Goal: Information Seeking & Learning: Check status

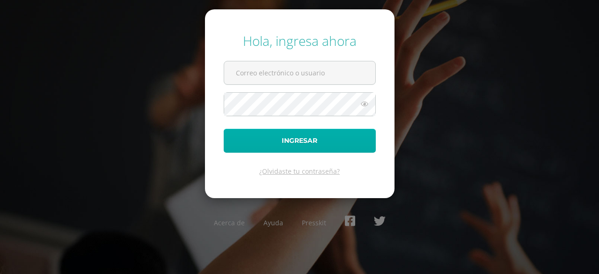
type input "[EMAIL_ADDRESS][DOMAIN_NAME]"
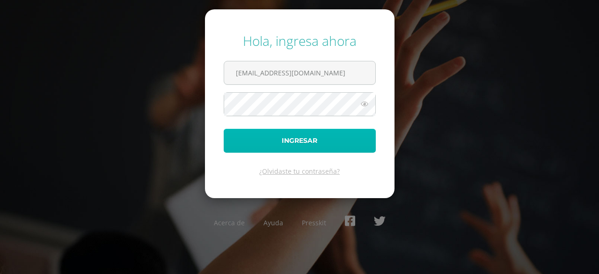
click at [319, 134] on button "Ingresar" at bounding box center [300, 141] width 152 height 24
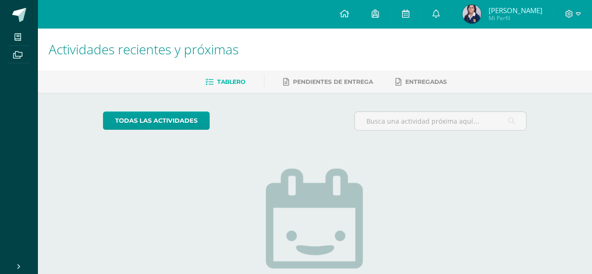
click at [333, 97] on div "todas las Actividades No tienes actividades Échale un vistazo a los demás perío…" at bounding box center [314, 237] width 461 height 289
click at [444, 21] on link at bounding box center [436, 14] width 30 height 28
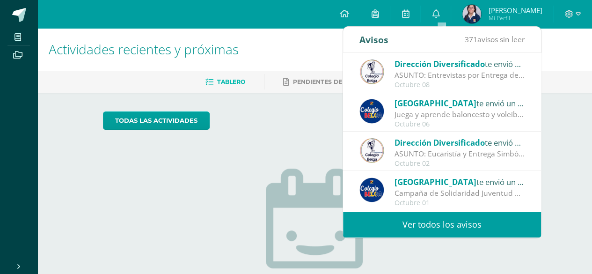
click at [439, 152] on div "ASUNTO: Eucaristía y Entrega Simbólica de Diplomas: ASUNTO: Eucaristía y Entreg…" at bounding box center [459, 153] width 130 height 11
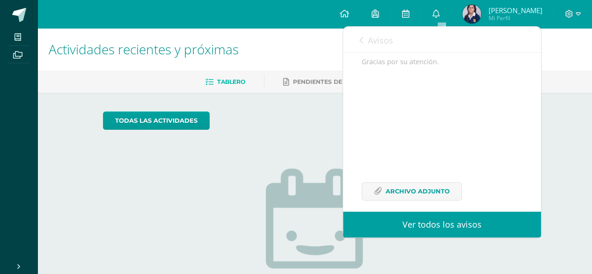
scroll to position [296, 0]
click at [418, 179] on span "Archivo Adjunto" at bounding box center [418, 181] width 64 height 17
click at [430, 226] on link "Ver todos los avisos" at bounding box center [442, 224] width 198 height 26
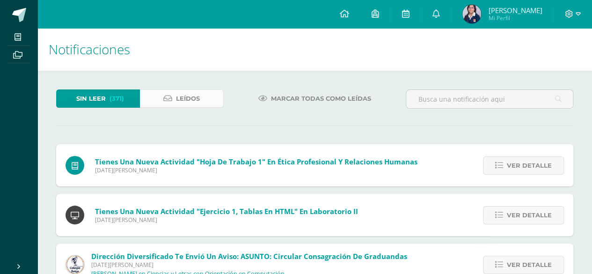
click at [186, 99] on span "Leídos" at bounding box center [188, 98] width 24 height 17
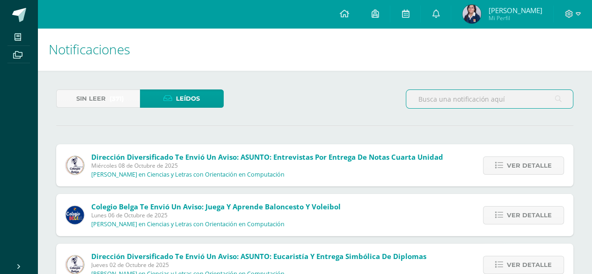
click at [462, 96] on input "text" at bounding box center [489, 99] width 167 height 18
click at [466, 96] on input "text" at bounding box center [489, 99] width 167 height 18
type input "eucaristía"
drag, startPoint x: 466, startPoint y: 99, endPoint x: 418, endPoint y: 108, distance: 49.4
click at [418, 108] on input "eucaristía" at bounding box center [489, 99] width 167 height 18
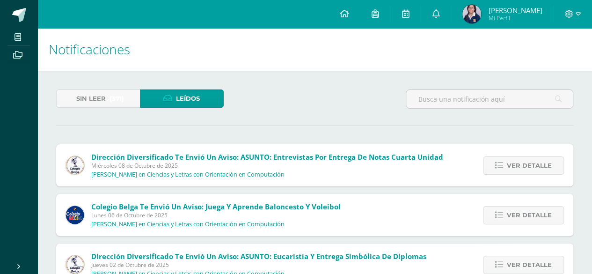
click at [320, 105] on div "Sin leer (371) Leídos" at bounding box center [314, 102] width 524 height 27
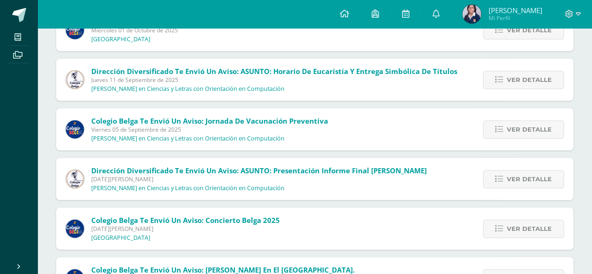
scroll to position [284, 0]
click at [524, 80] on span "Ver detalle" at bounding box center [529, 79] width 45 height 17
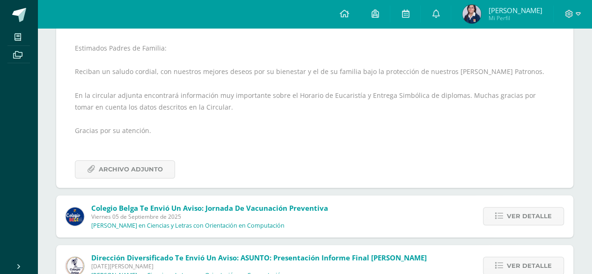
scroll to position [394, 0]
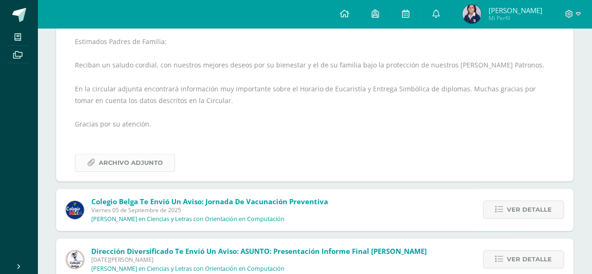
click at [136, 161] on span "Archivo Adjunto" at bounding box center [131, 162] width 64 height 17
